Goal: Task Accomplishment & Management: Use online tool/utility

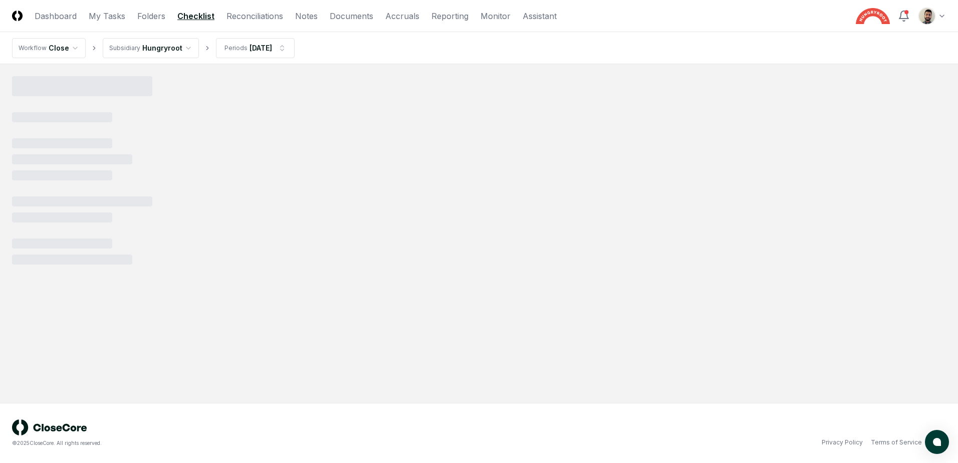
click at [256, 49] on html "CloseCore Dashboard My Tasks Folders Checklist Reconciliations Notes Documents …" at bounding box center [479, 231] width 958 height 463
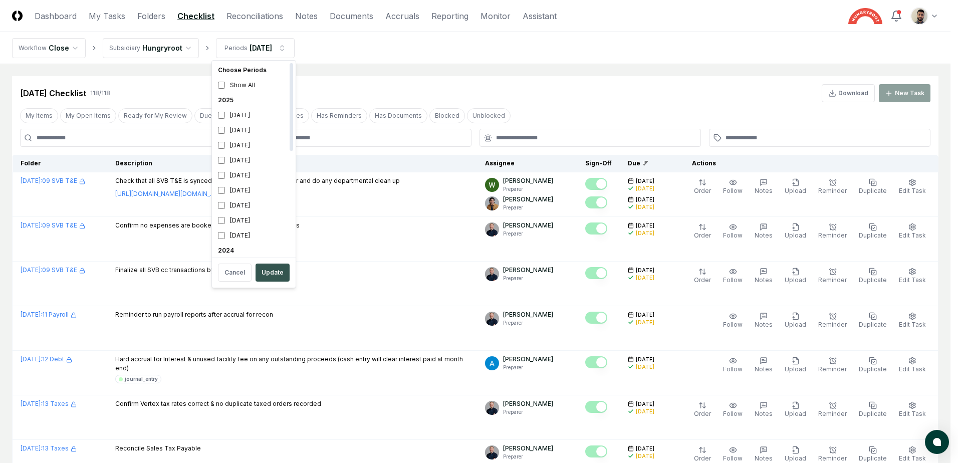
click at [269, 276] on button "Update" at bounding box center [273, 273] width 34 height 18
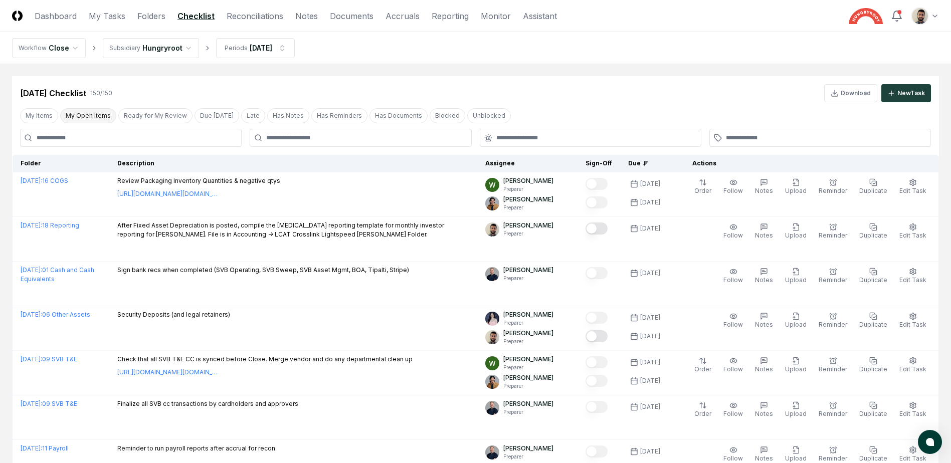
click at [95, 119] on button "My Open Items" at bounding box center [88, 115] width 56 height 15
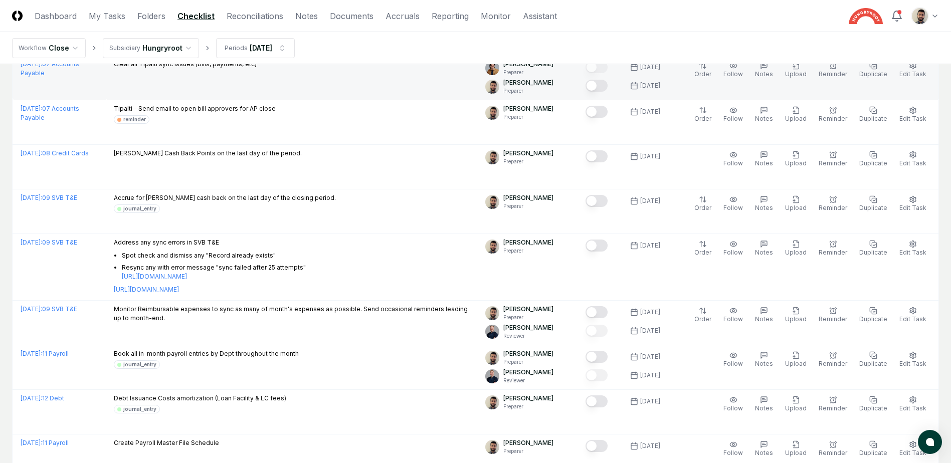
scroll to position [301, 0]
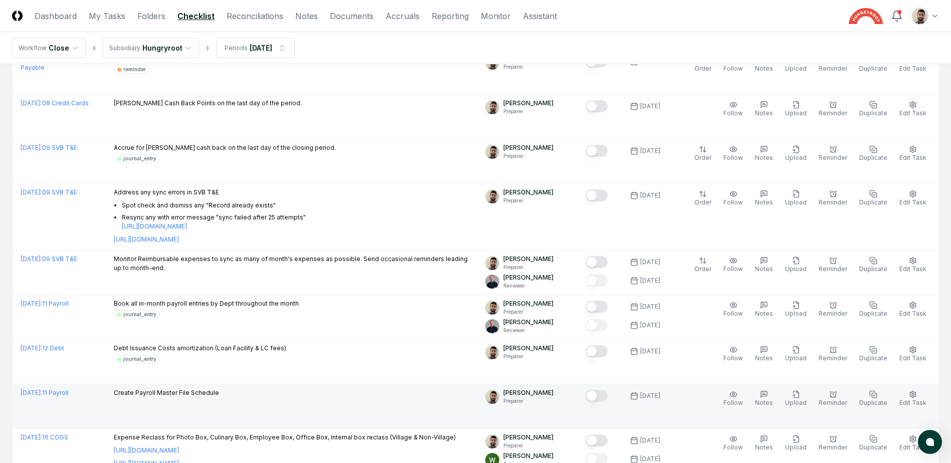
click at [608, 397] on button "Mark complete" at bounding box center [596, 396] width 22 height 12
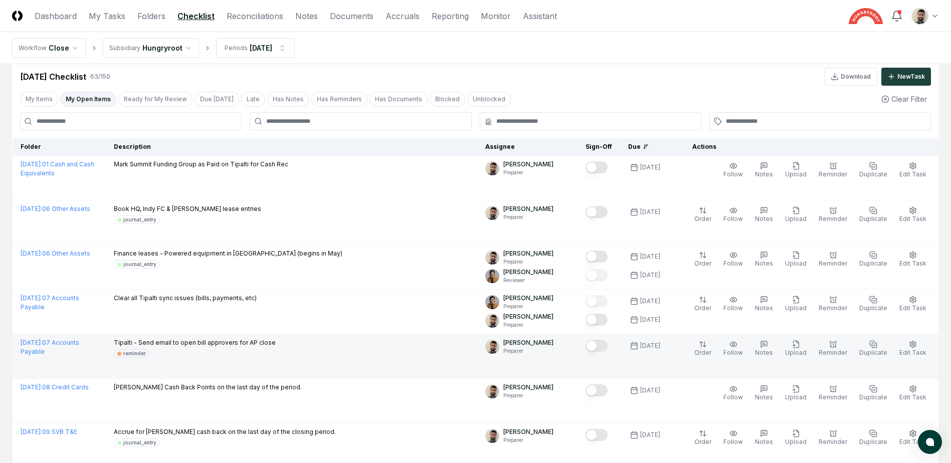
scroll to position [0, 0]
